Goal: Contribute content

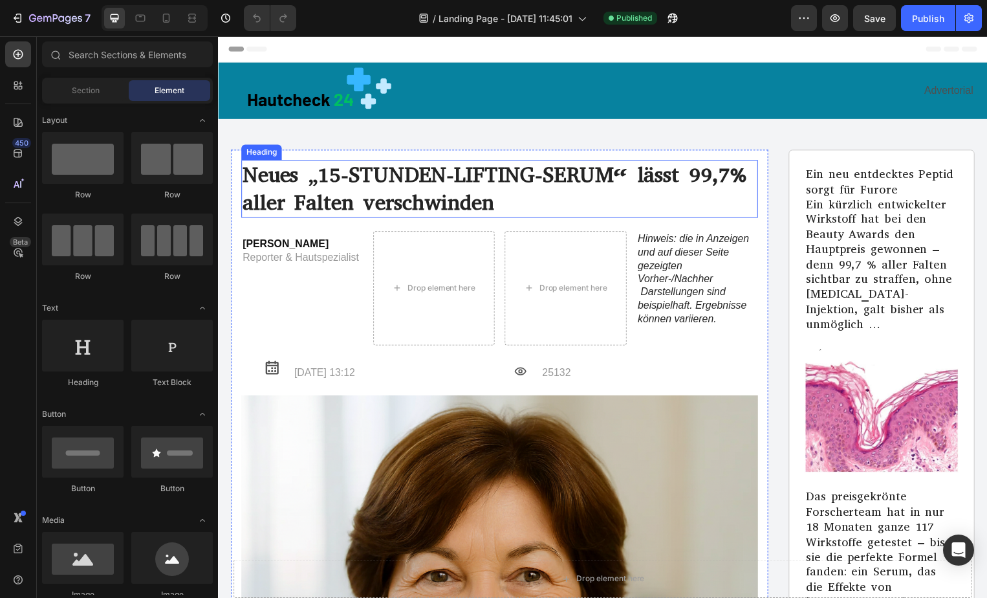
click at [750, 177] on h1 "Neues „15-STUNDEN-LIFTING-SERUM“ lässt 99,7% aller Falten verschwinden" at bounding box center [501, 190] width 521 height 58
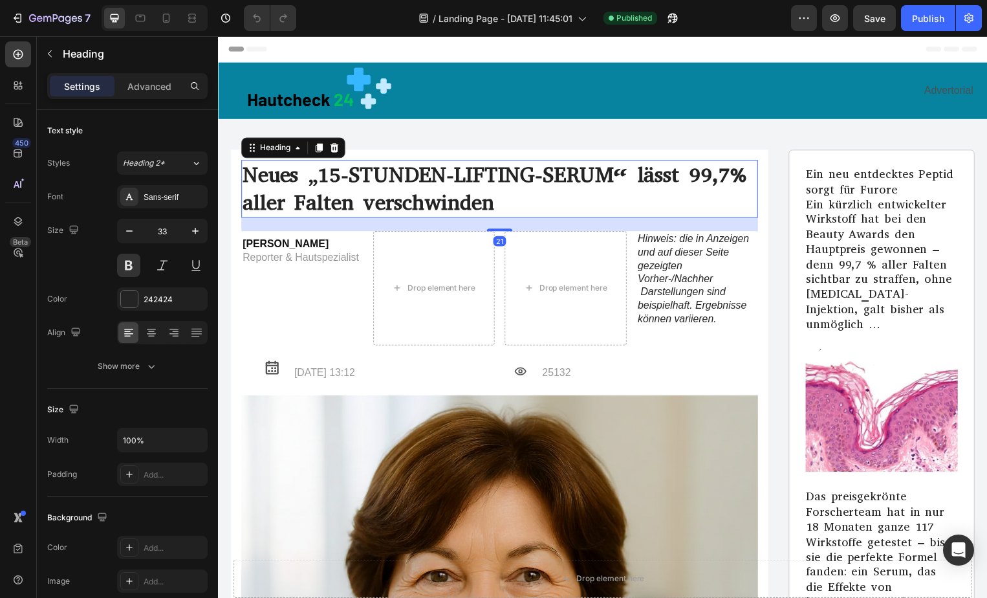
click at [750, 177] on h1 "Neues „15-STUNDEN-LIFTING-SERUM“ lässt 99,7% aller Falten verschwinden" at bounding box center [501, 190] width 521 height 58
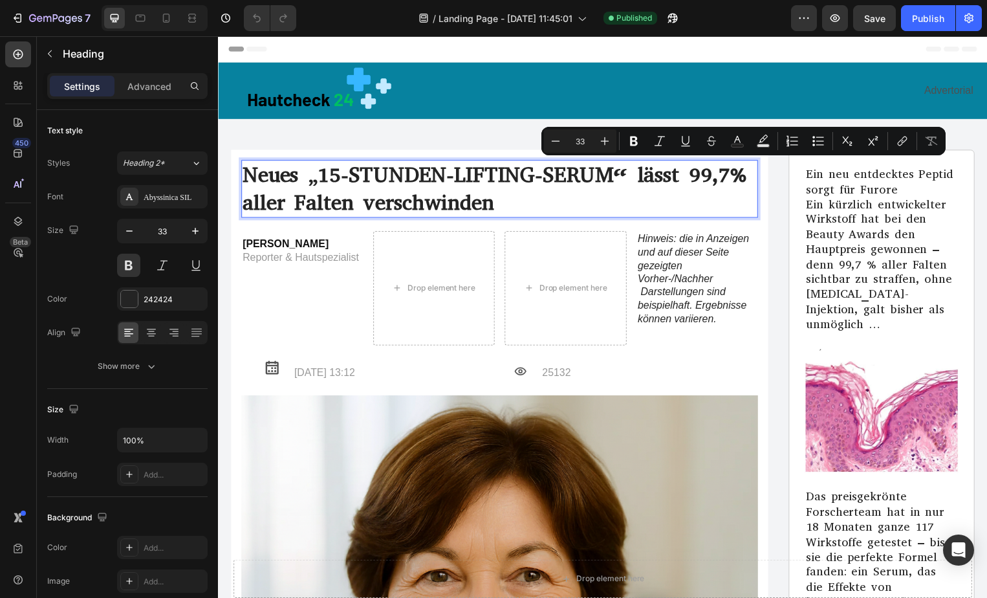
click at [749, 177] on p "Neues „15-STUNDEN-LIFTING-SERUM“ lässt 99,7% aller Falten verschwinden" at bounding box center [502, 190] width 519 height 56
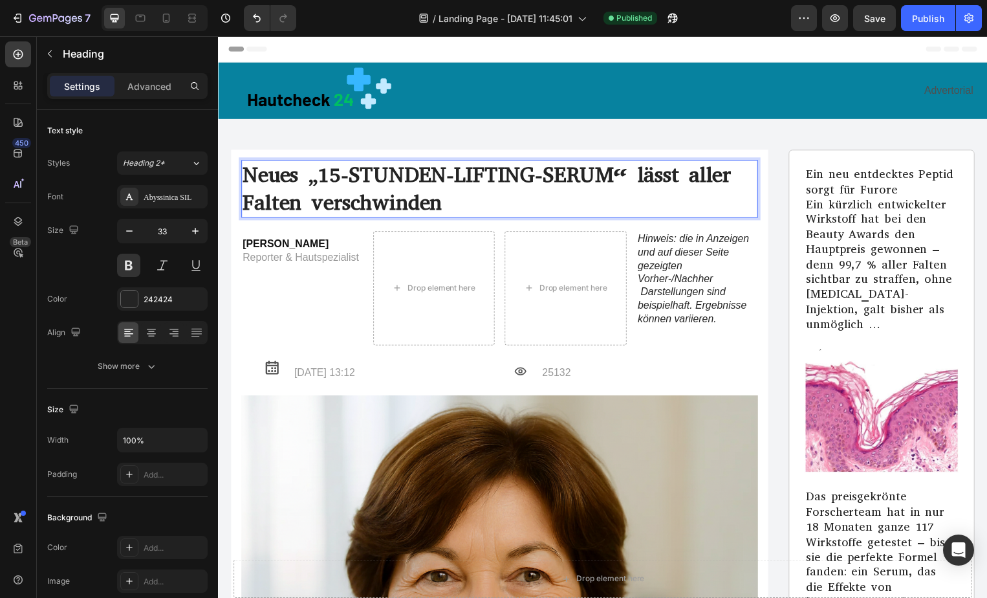
click at [733, 175] on p "Neues „15-STUNDEN-LIFTING-SERUM“ lässt aller Falten verschwinden" at bounding box center [502, 190] width 519 height 56
click at [690, 177] on p "Neues „15-STUNDEN-LIFTING-SERUM“ lässt Falten verschwinden" at bounding box center [502, 190] width 519 height 56
click at [420, 204] on p "Neues „15-STUNDEN-LIFTING-SERUM“ lässt Falten verschwinden" at bounding box center [502, 190] width 519 height 56
click at [455, 174] on p "Neues „15-STUNDEN-LIFTING-SERUM“ lässt Falten verschwinden" at bounding box center [502, 190] width 519 height 56
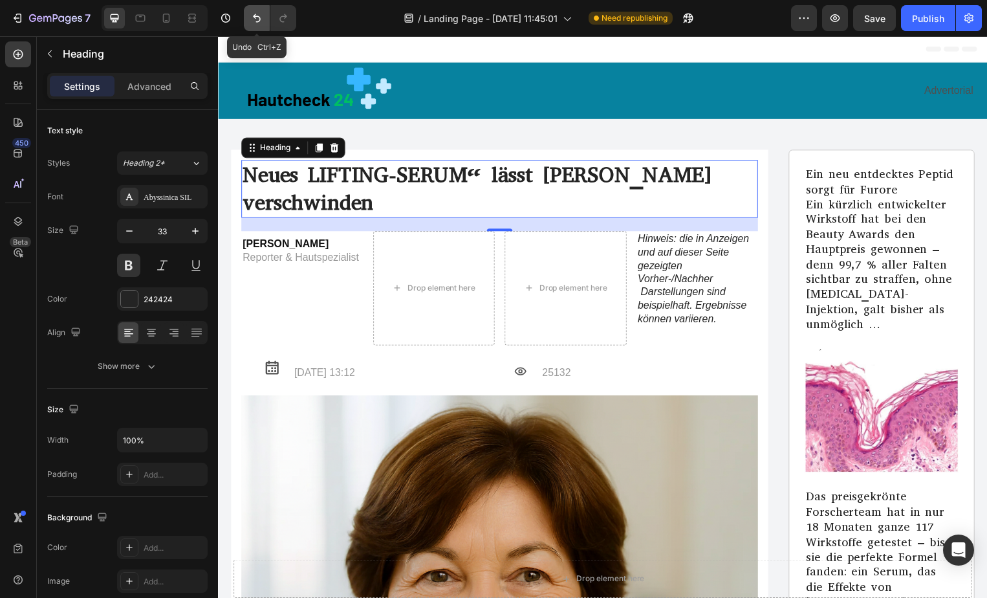
click at [256, 14] on icon "Undo/Redo" at bounding box center [256, 18] width 13 height 13
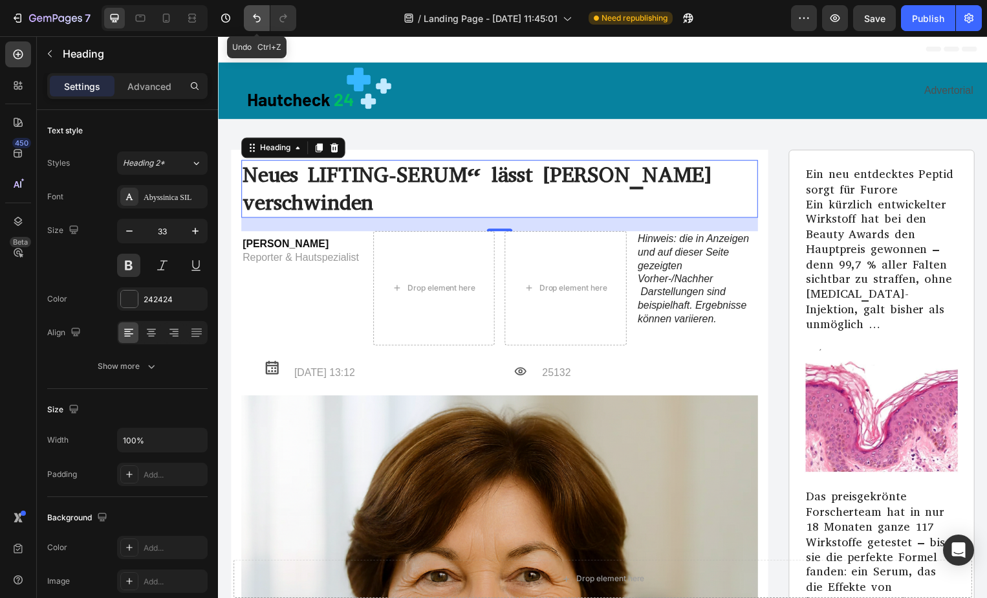
click at [256, 14] on icon "Undo/Redo" at bounding box center [256, 18] width 13 height 13
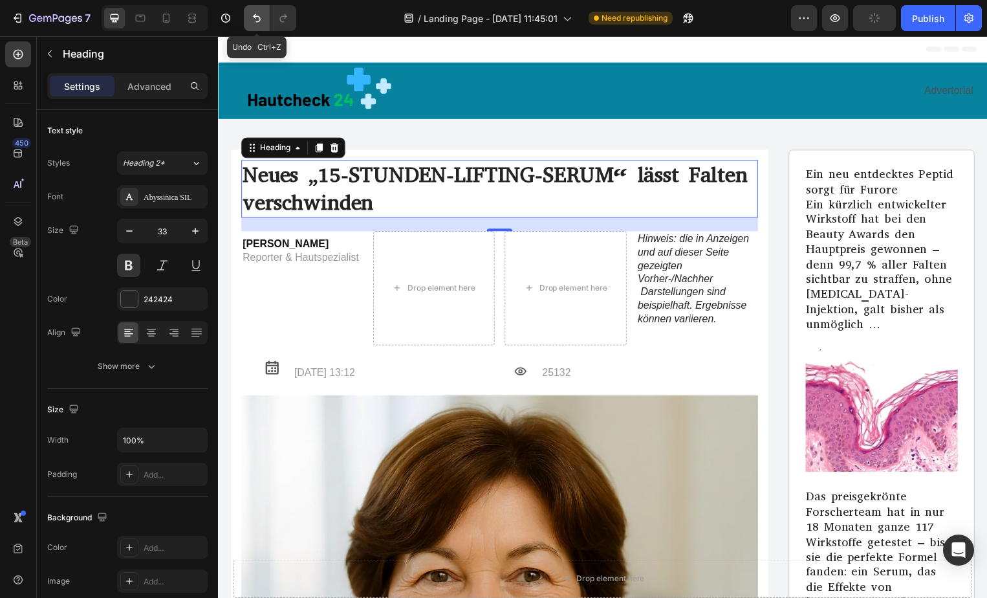
click at [256, 14] on icon "Undo/Redo" at bounding box center [256, 18] width 13 height 13
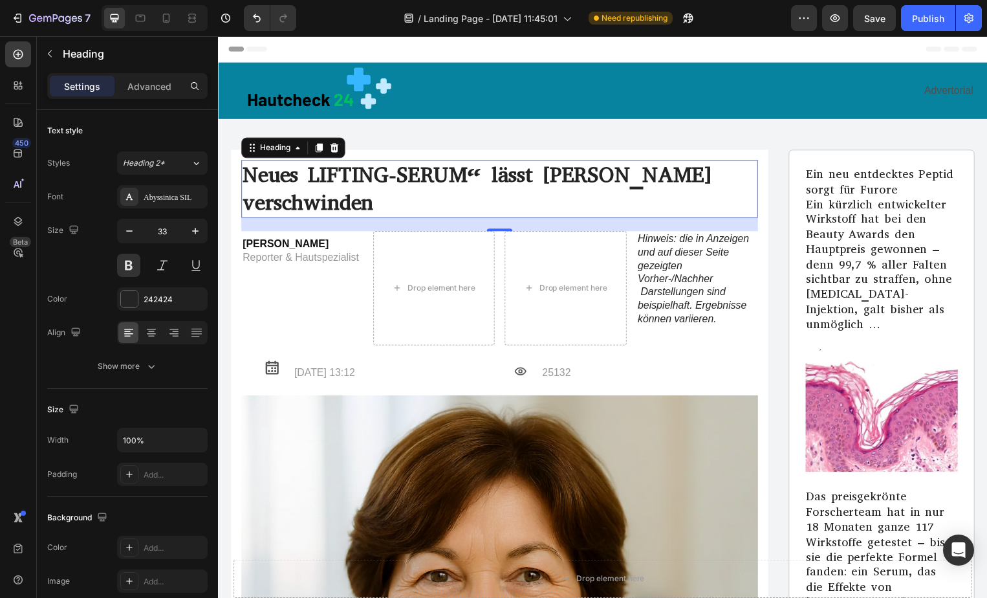
click at [310, 179] on h1 "Neues LIFTING-SERUM“ lässt [PERSON_NAME] verschwinden" at bounding box center [501, 190] width 521 height 58
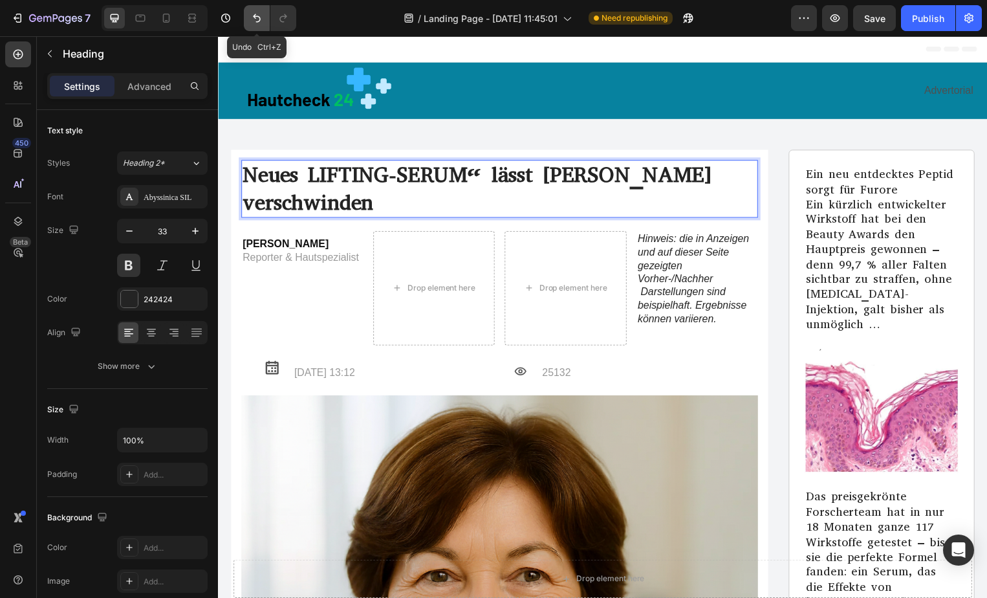
click at [253, 21] on icon "Undo/Redo" at bounding box center [256, 18] width 13 height 13
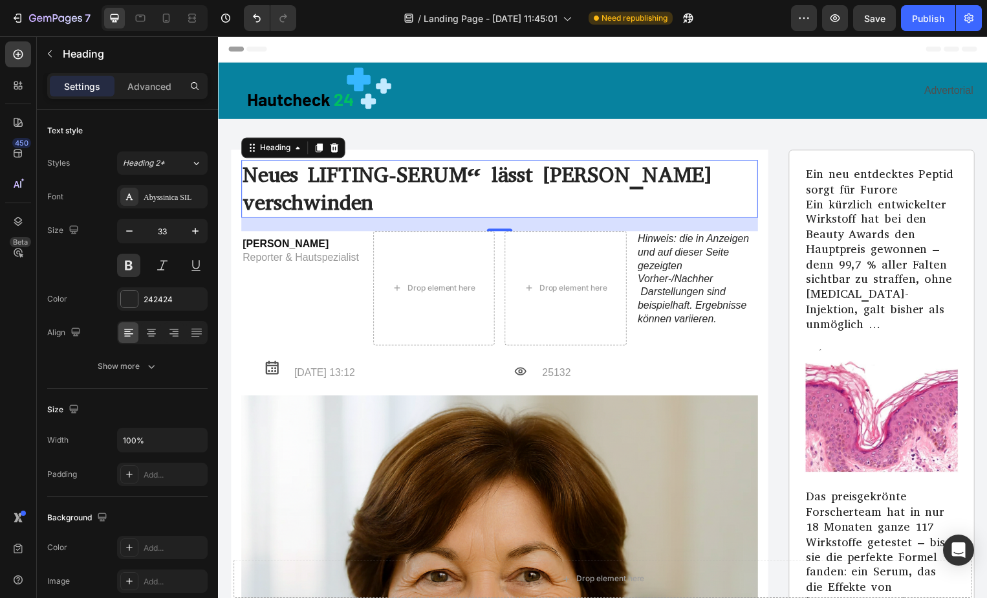
click at [309, 179] on h1 "Neues LIFTING-SERUM“ lässt [PERSON_NAME] verschwinden" at bounding box center [501, 190] width 521 height 58
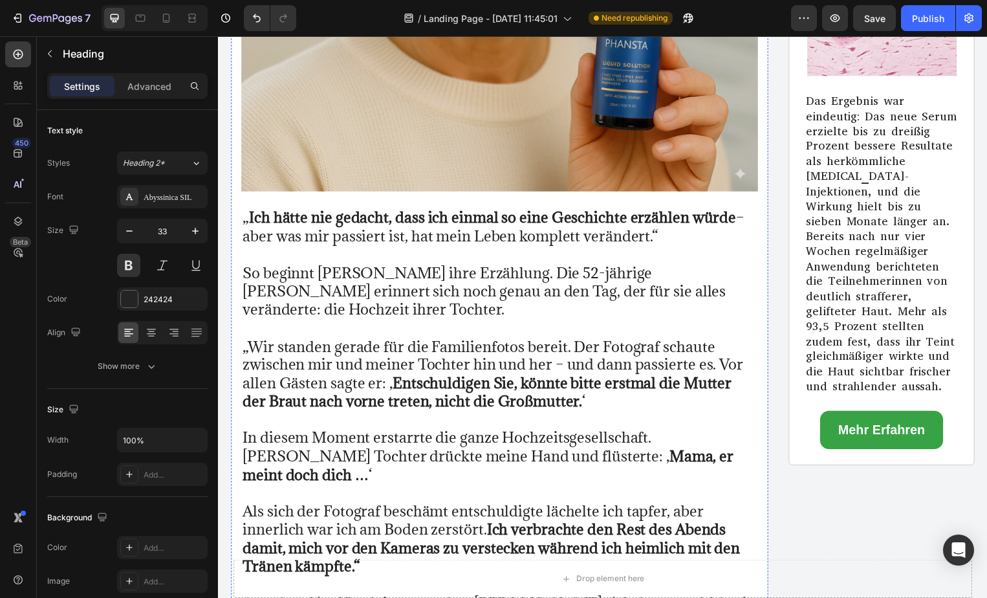
scroll to position [728, 0]
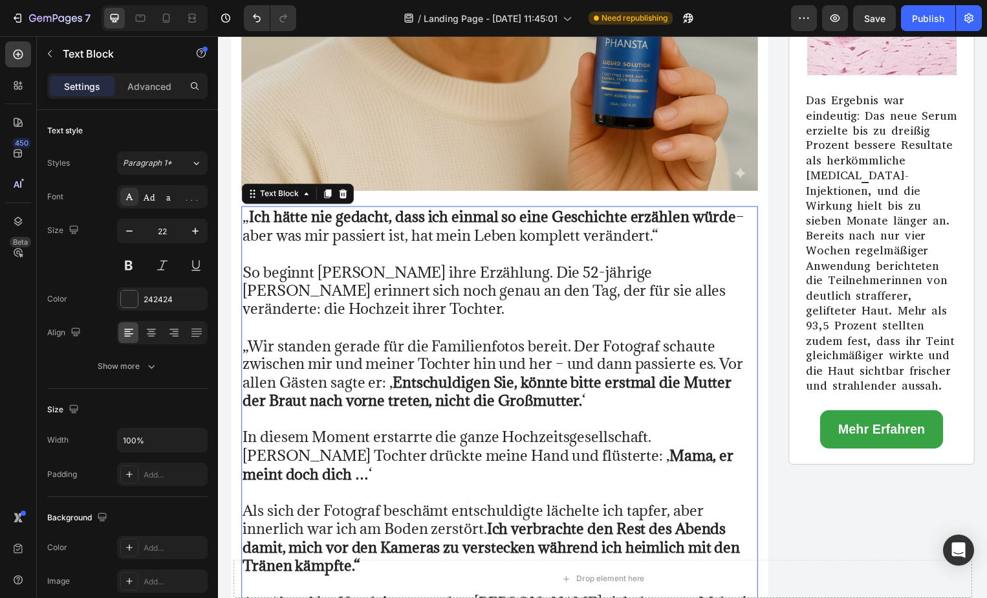
click at [248, 209] on p "„ Ich hätte nie gedacht, dass ich einmal so eine Geschichte erzählen würde – ab…" at bounding box center [502, 227] width 519 height 37
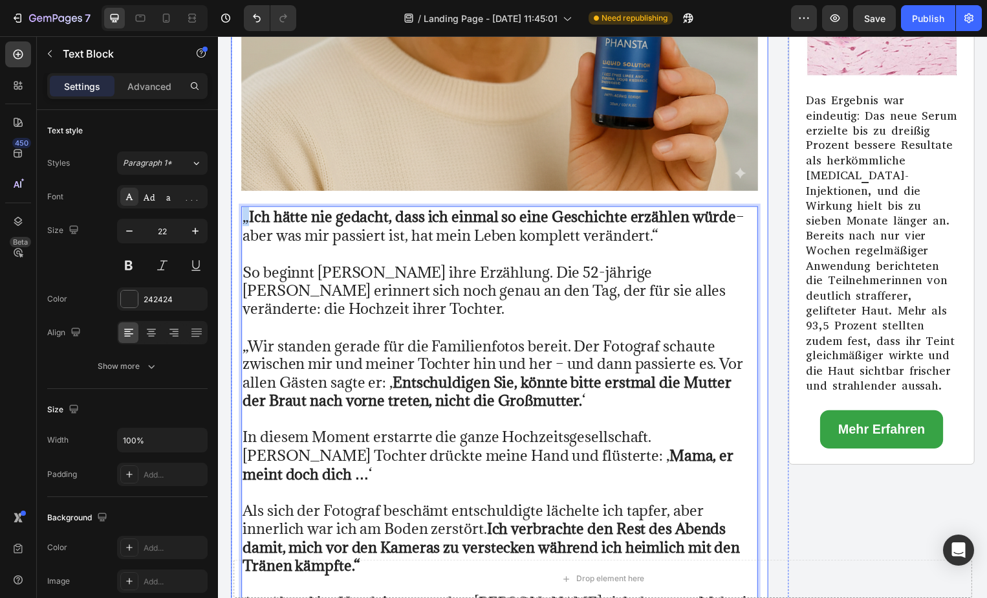
drag, startPoint x: 248, startPoint y: 186, endPoint x: 234, endPoint y: 191, distance: 14.9
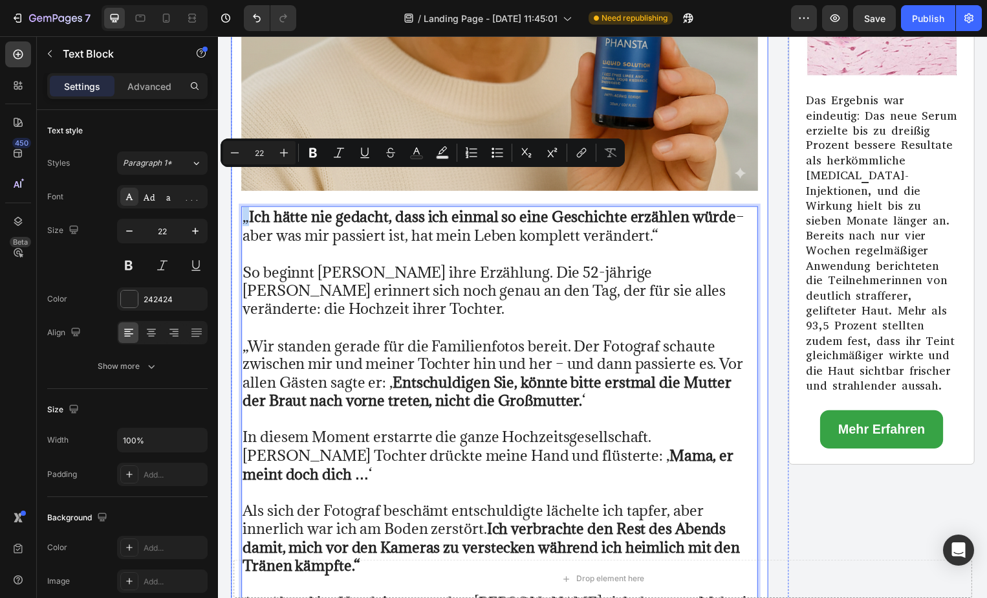
copy p "„"
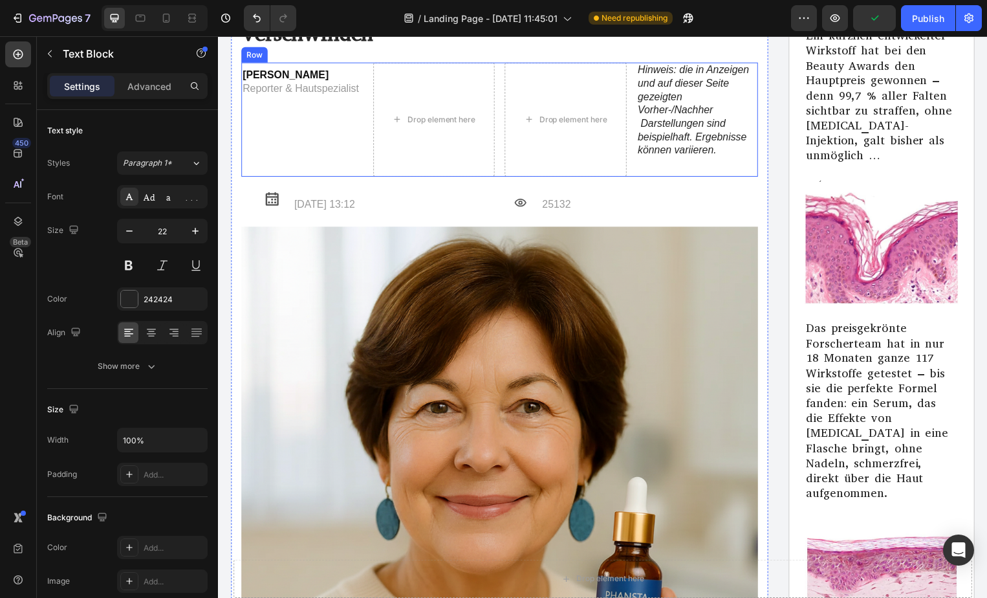
scroll to position [0, 0]
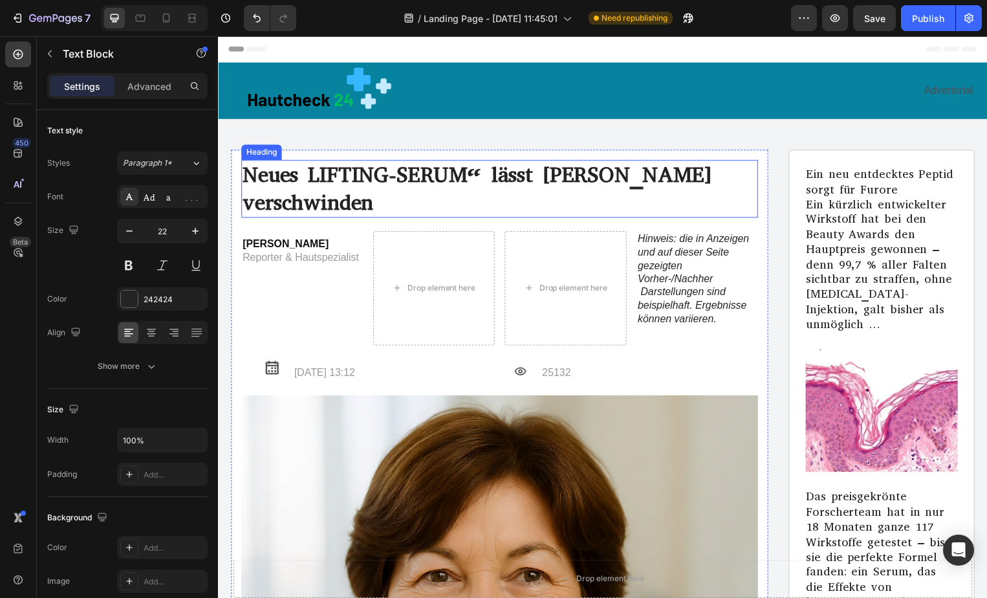
click at [311, 175] on p "Neues LIFTING-SERUM“ lässt [PERSON_NAME] verschwinden" at bounding box center [502, 190] width 519 height 56
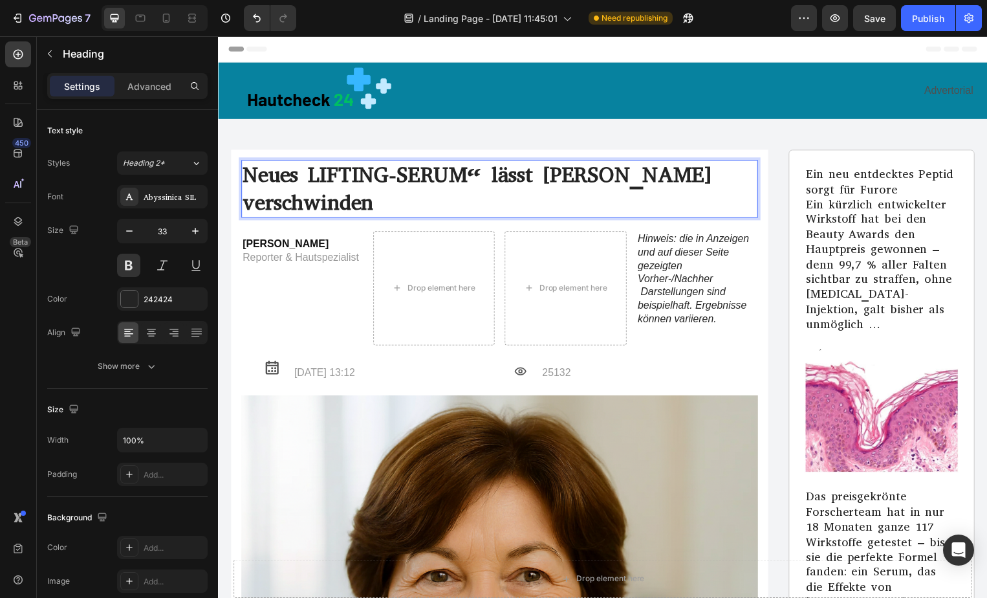
click at [311, 175] on p "Neues LIFTING-SERUM“ lässt [PERSON_NAME] verschwinden" at bounding box center [502, 190] width 519 height 56
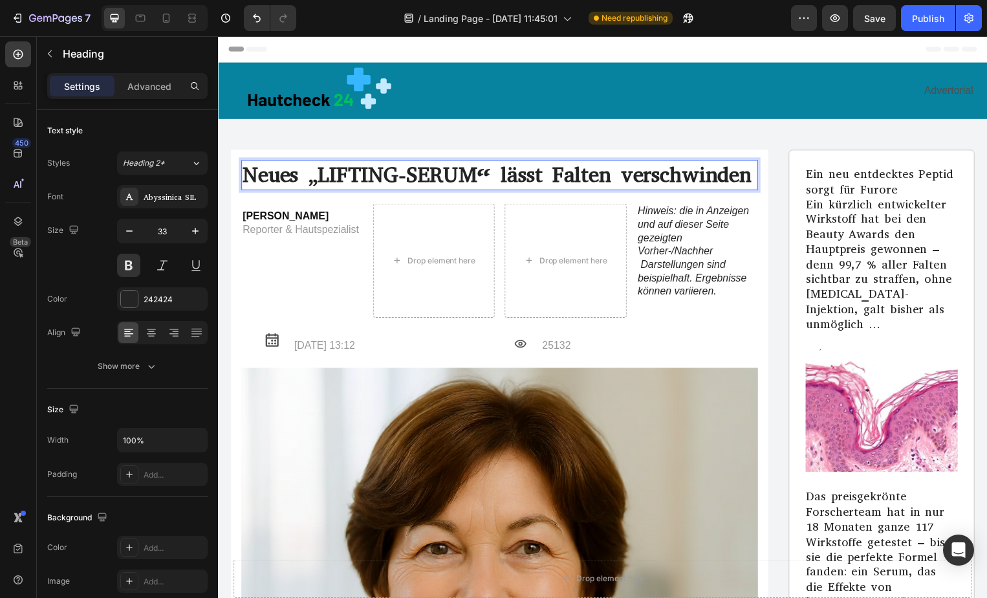
click at [752, 182] on p "Neues „LIFTING-SERUM“ lässt Falten verschwinden" at bounding box center [502, 176] width 519 height 28
click at [925, 22] on div "Publish" at bounding box center [928, 19] width 32 height 14
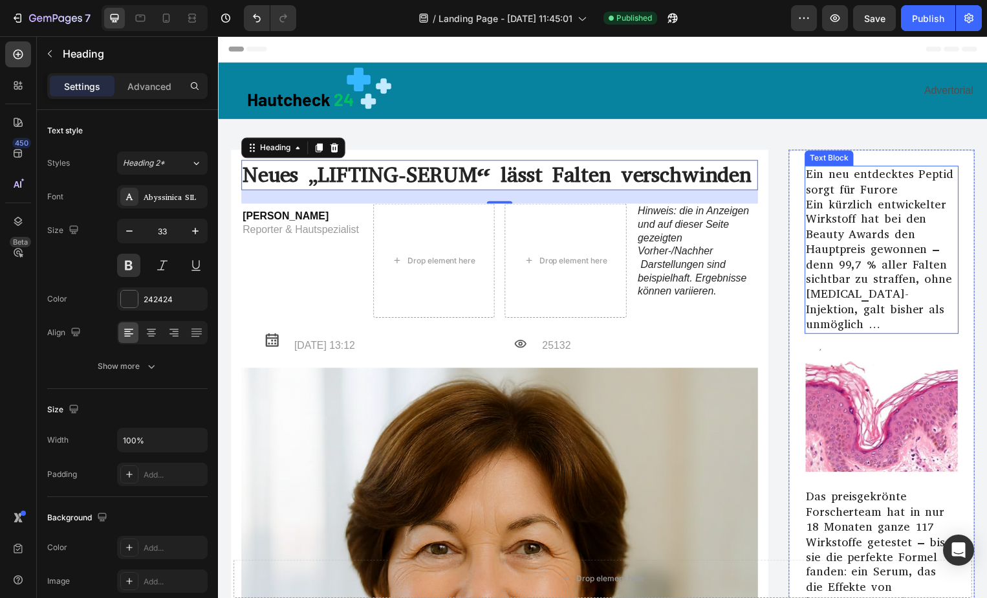
click at [872, 267] on p "Ein kürzlich entwickelter Wirkstoff hat bei den Beauty Awards den Hauptpreis ge…" at bounding box center [887, 267] width 153 height 137
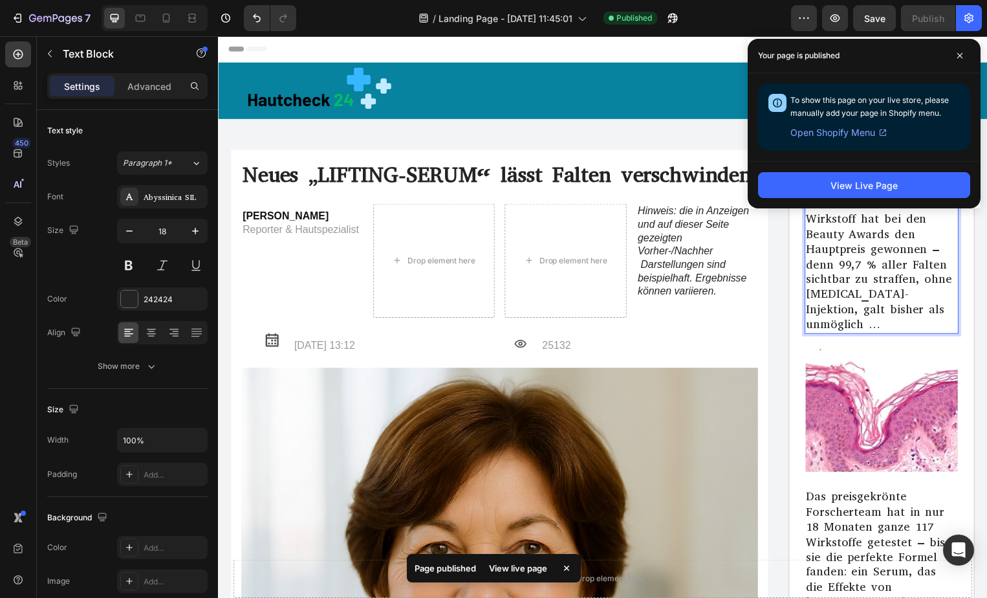
click at [872, 267] on p "Ein kürzlich entwickelter Wirkstoff hat bei den Beauty Awards den Hauptpreis ge…" at bounding box center [887, 267] width 153 height 137
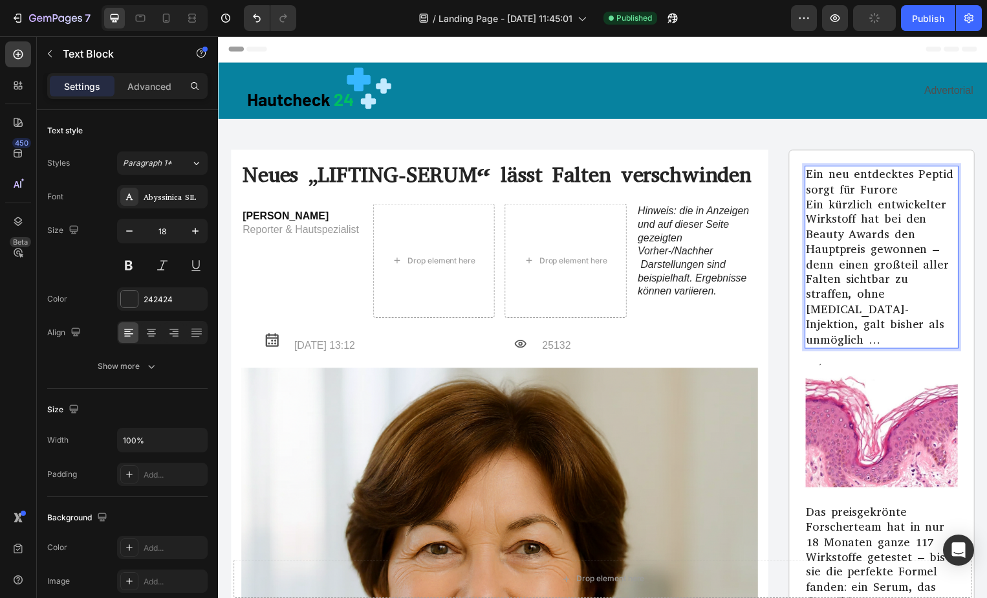
click at [880, 264] on p "Ein kürzlich entwickelter Wirkstoff hat bei den Beauty Awards den Hauptpreis ge…" at bounding box center [887, 274] width 153 height 151
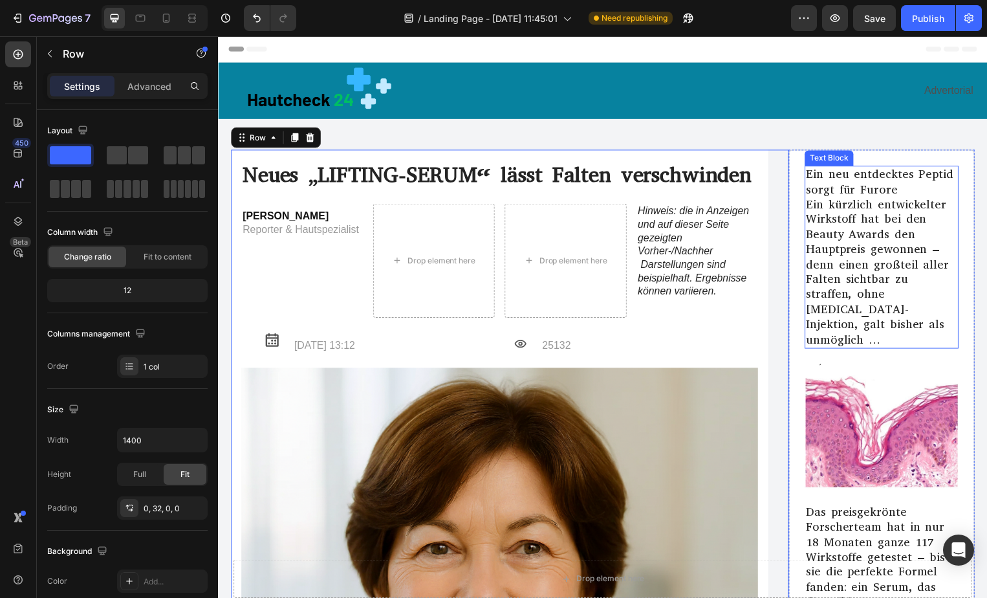
click at [873, 268] on p "Ein kürzlich entwickelter Wirkstoff hat bei den Beauty Awards den Hauptpreis ge…" at bounding box center [887, 274] width 153 height 151
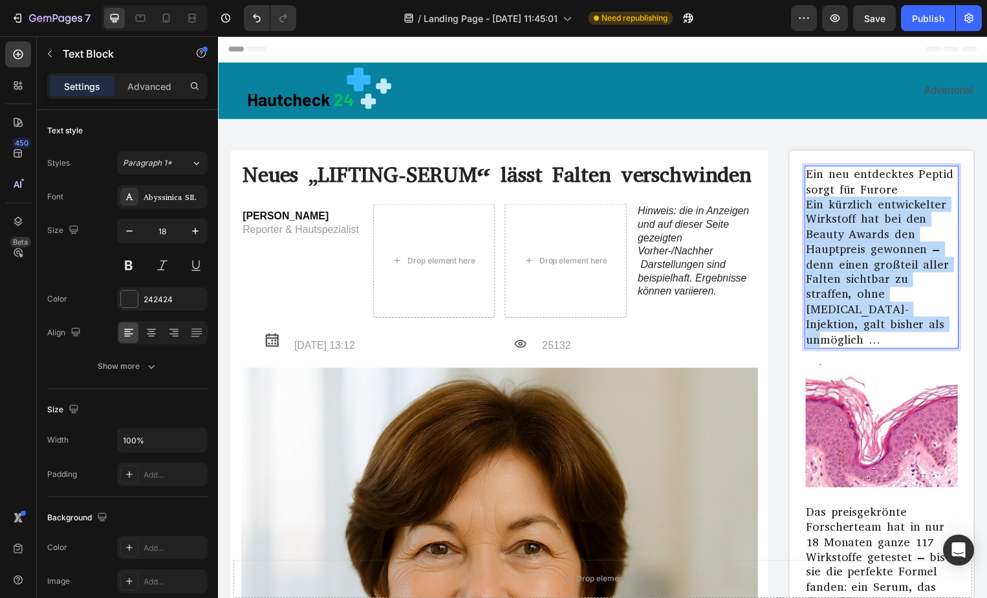
click at [873, 268] on p "Ein kürzlich entwickelter Wirkstoff hat bei den Beauty Awards den Hauptpreis ge…" at bounding box center [887, 274] width 153 height 151
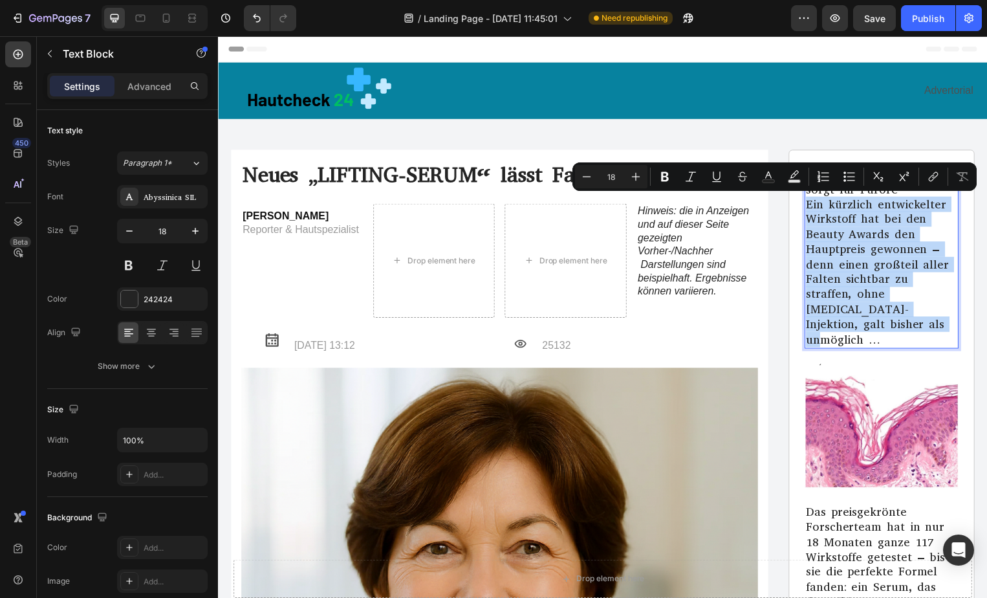
click at [873, 268] on p "Ein kürzlich entwickelter Wirkstoff hat bei den Beauty Awards den Hauptpreis ge…" at bounding box center [887, 274] width 153 height 151
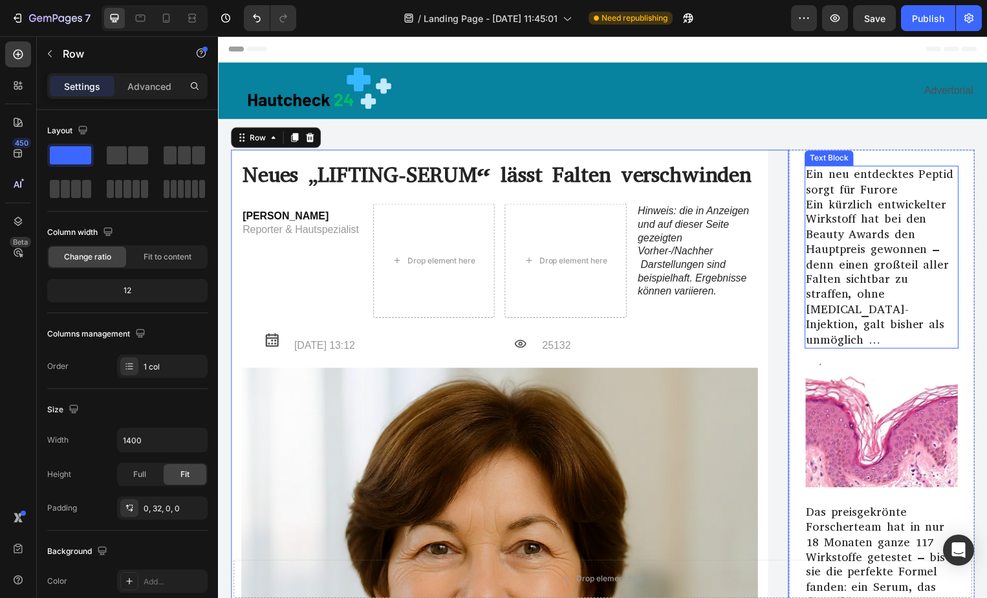
click at [870, 270] on p "Ein kürzlich entwickelter Wirkstoff hat bei den Beauty Awards den Hauptpreis ge…" at bounding box center [887, 274] width 153 height 151
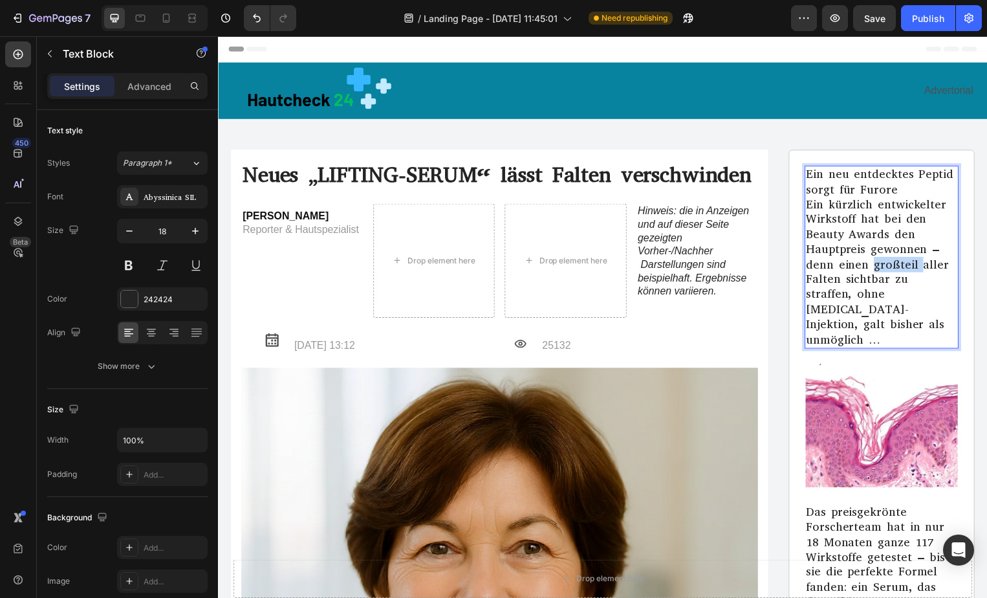
click at [873, 268] on p "Ein kürzlich entwickelter Wirkstoff hat bei den Beauty Awards den Hauptpreis ge…" at bounding box center [887, 274] width 153 height 151
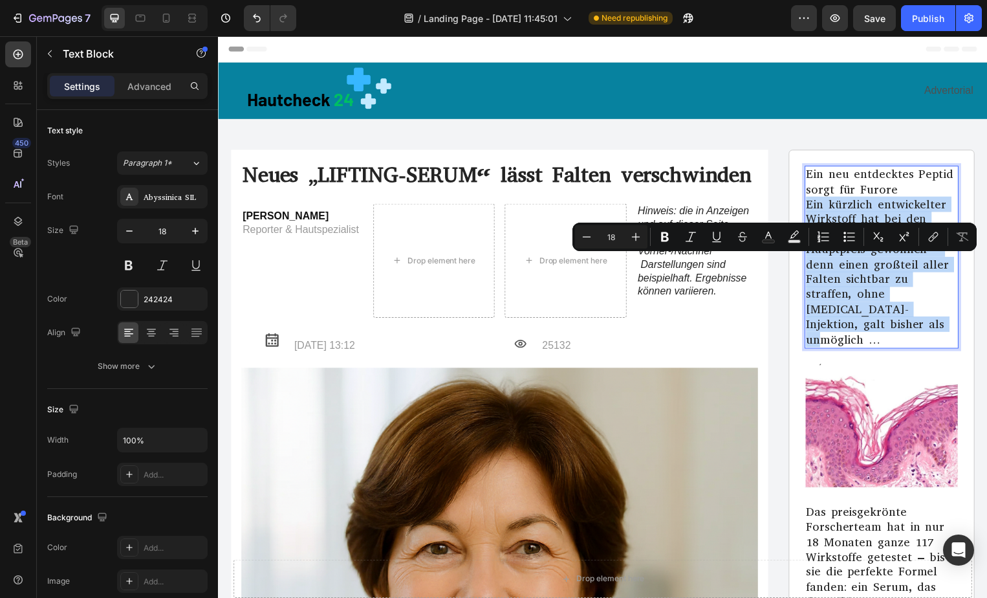
click at [873, 268] on p "Ein kürzlich entwickelter Wirkstoff hat bei den Beauty Awards den Hauptpreis ge…" at bounding box center [887, 274] width 153 height 151
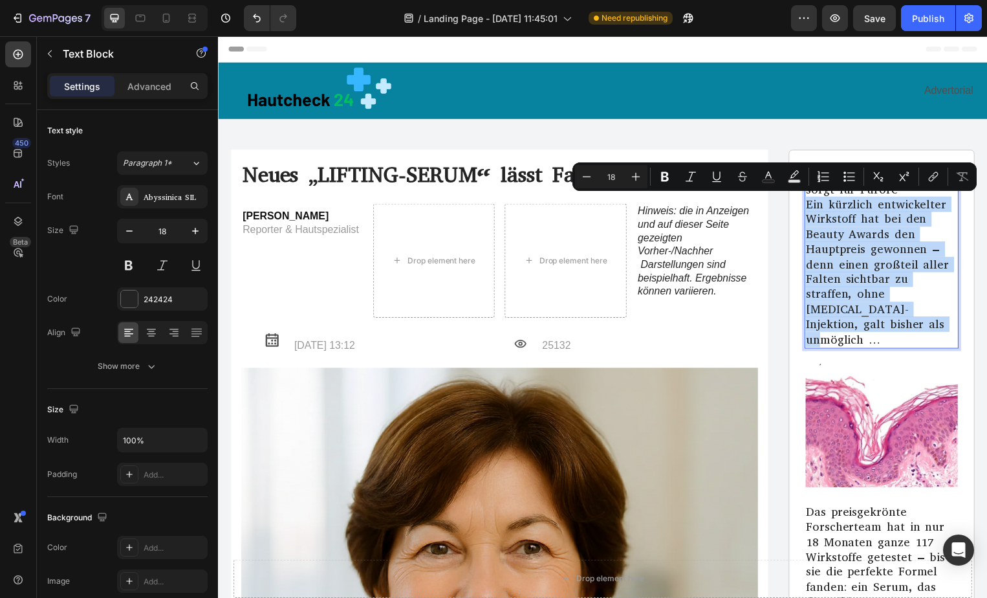
click at [873, 268] on p "Ein kürzlich entwickelter Wirkstoff hat bei den Beauty Awards den Hauptpreis ge…" at bounding box center [887, 274] width 153 height 151
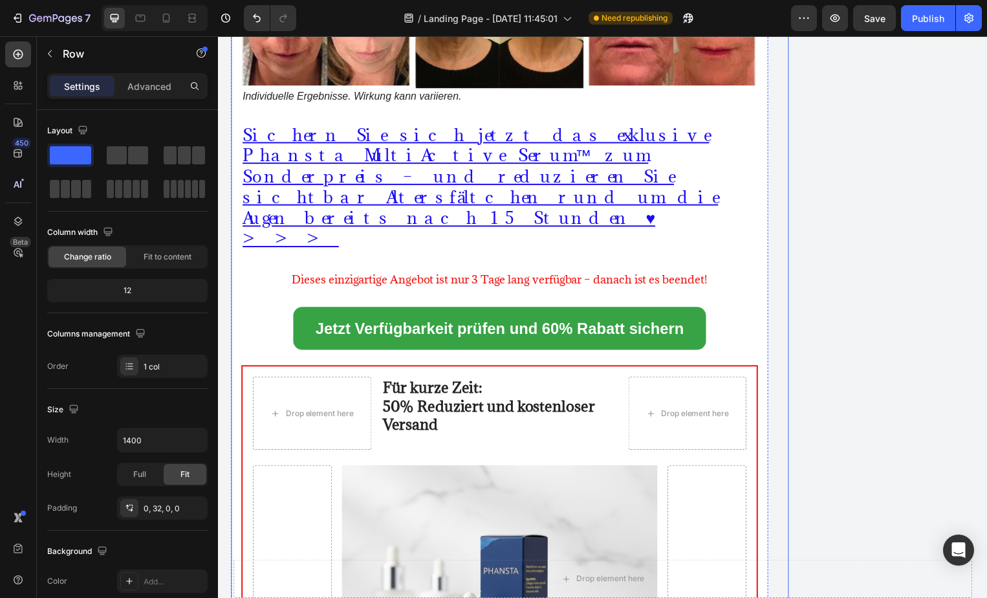
scroll to position [10357, 0]
click at [923, 21] on div "Publish" at bounding box center [928, 19] width 32 height 14
